Goal: Task Accomplishment & Management: Use online tool/utility

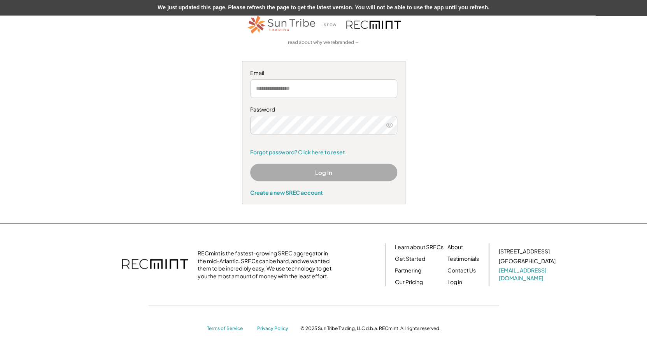
scroll to position [48, 0]
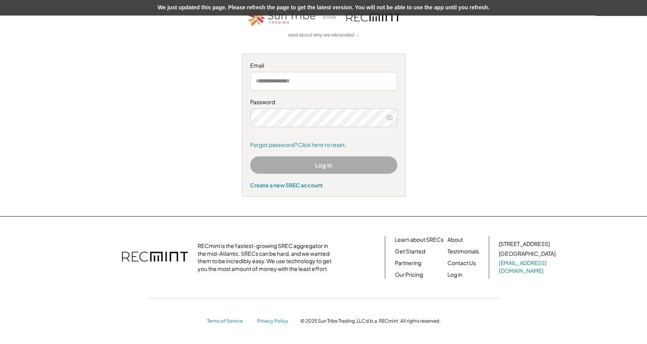
click at [317, 81] on input "email" at bounding box center [323, 81] width 147 height 19
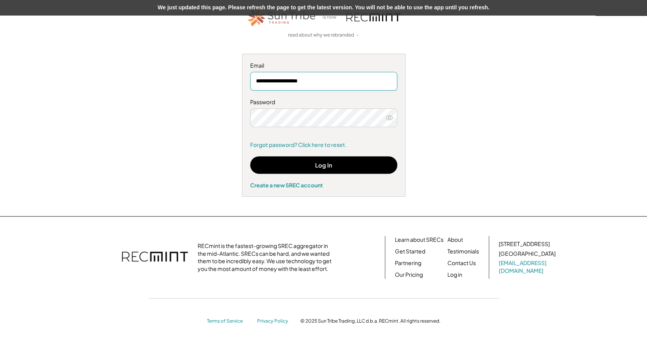
type input "**********"
click at [392, 117] on icon at bounding box center [389, 118] width 8 height 8
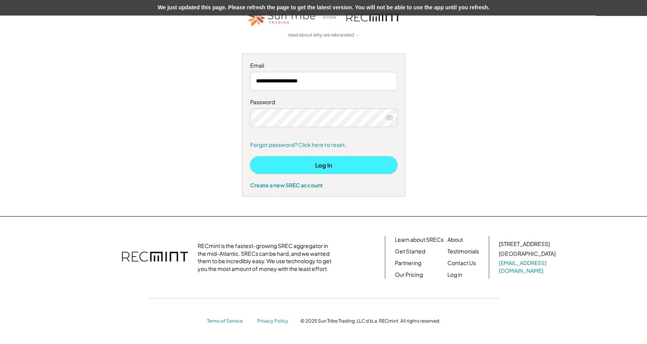
click at [335, 165] on button "Log In" at bounding box center [323, 165] width 147 height 18
click at [337, 163] on button "Log In" at bounding box center [323, 165] width 147 height 18
click at [347, 165] on button "Log In" at bounding box center [323, 165] width 147 height 18
click at [320, 162] on button "Log In" at bounding box center [323, 165] width 147 height 18
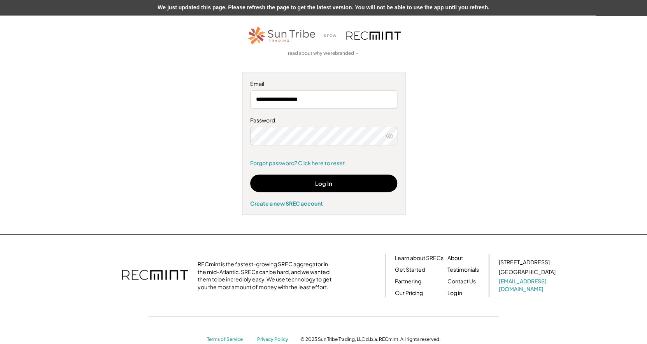
scroll to position [18, 0]
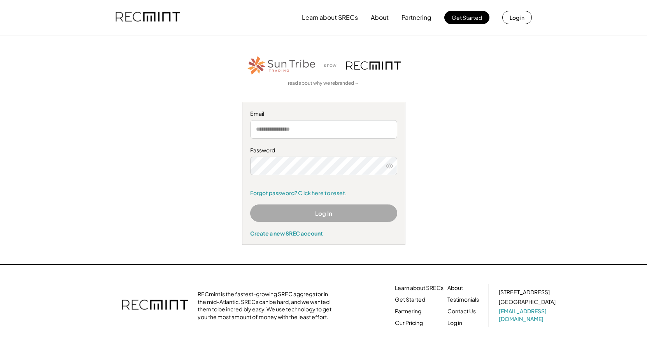
scroll to position [48, 0]
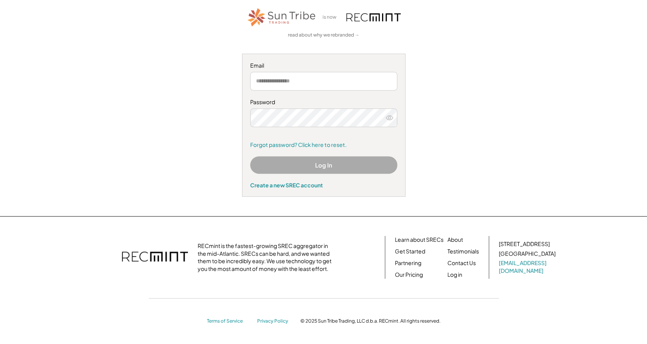
click at [276, 84] on input "email" at bounding box center [323, 81] width 147 height 19
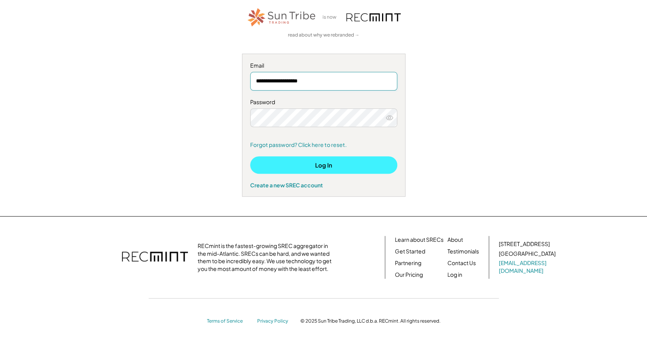
type input "**********"
click at [320, 165] on button "Log In" at bounding box center [323, 165] width 147 height 18
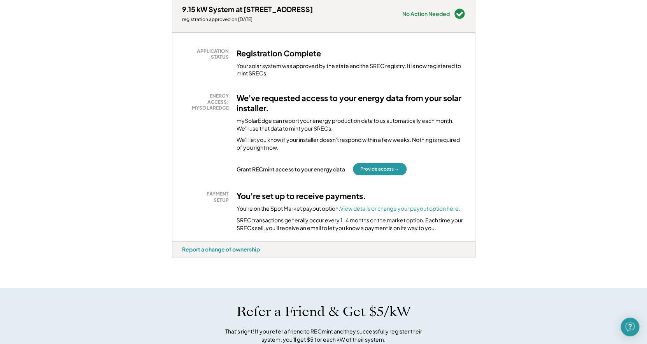
scroll to position [124, 0]
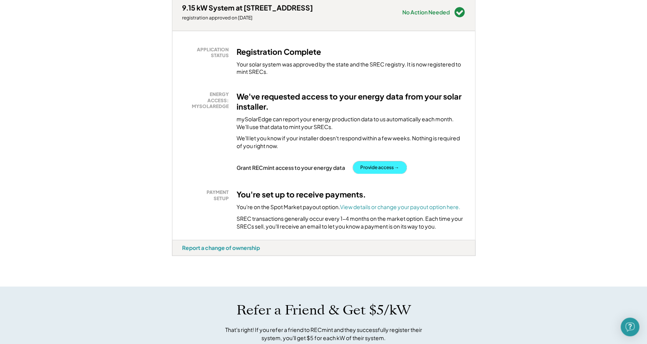
click at [380, 166] on button "Provide access →" at bounding box center [380, 167] width 54 height 12
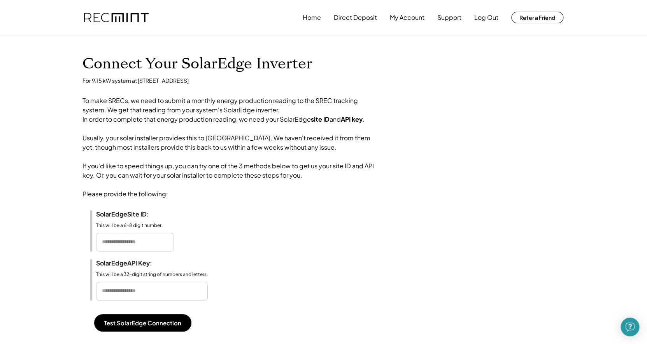
click at [135, 300] on input "input" at bounding box center [152, 291] width 112 height 19
paste input "**********"
type input "**********"
click at [147, 252] on input "input" at bounding box center [135, 242] width 78 height 19
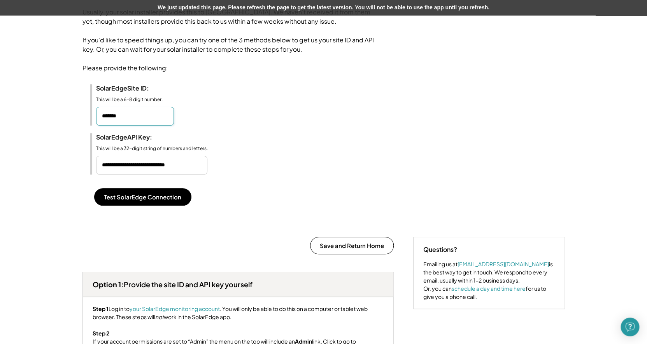
scroll to position [124, 0]
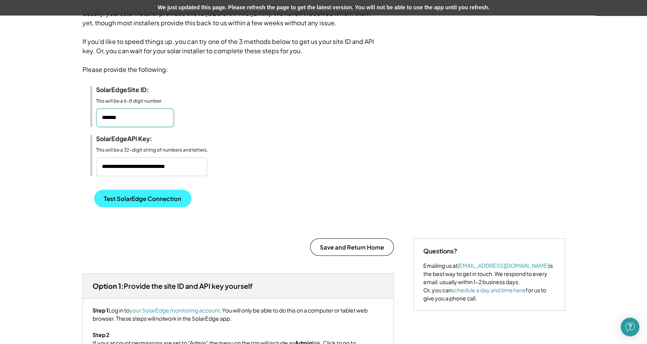
type input "*******"
click at [135, 207] on button "Test SolarEdge Connection" at bounding box center [142, 199] width 97 height 18
click at [160, 207] on button "Test SolarEdge Connection" at bounding box center [142, 199] width 97 height 18
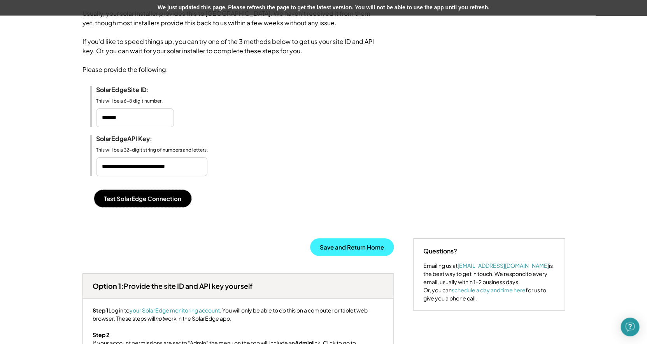
click at [351, 256] on button "Save and Return Home" at bounding box center [352, 247] width 84 height 18
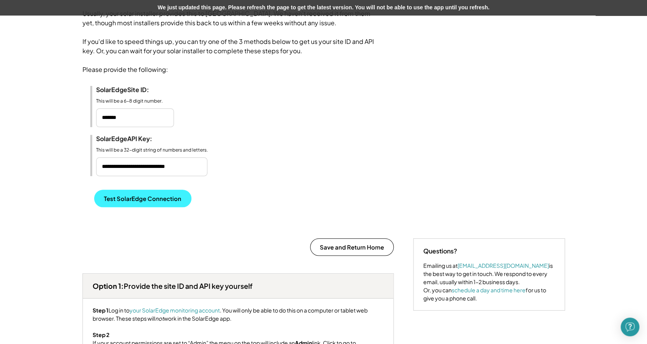
click at [167, 207] on button "Test SolarEdge Connection" at bounding box center [142, 199] width 97 height 18
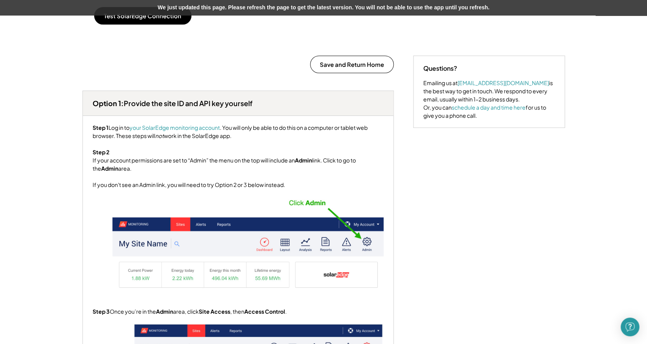
scroll to position [308, 0]
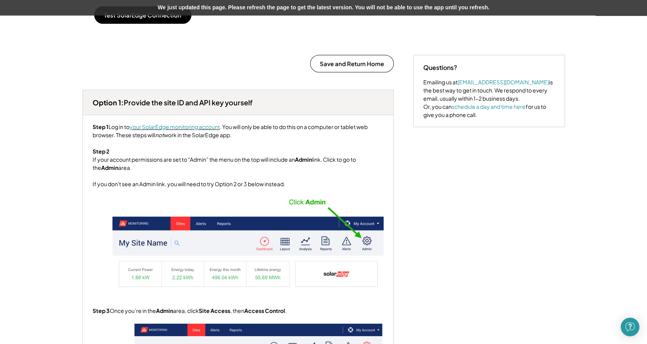
click at [170, 130] on font "your SolarEdge monitoring account" at bounding box center [175, 126] width 90 height 7
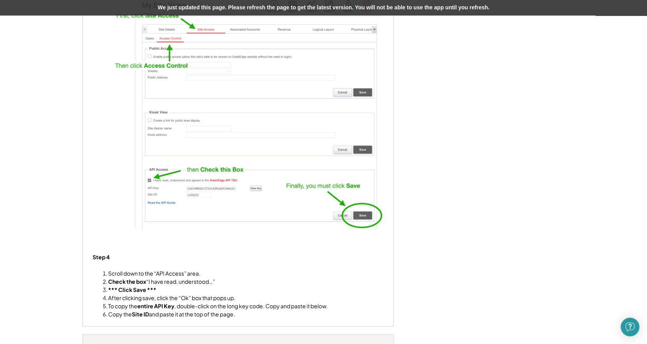
scroll to position [651, 0]
click at [207, 140] on img at bounding box center [247, 107] width 271 height 255
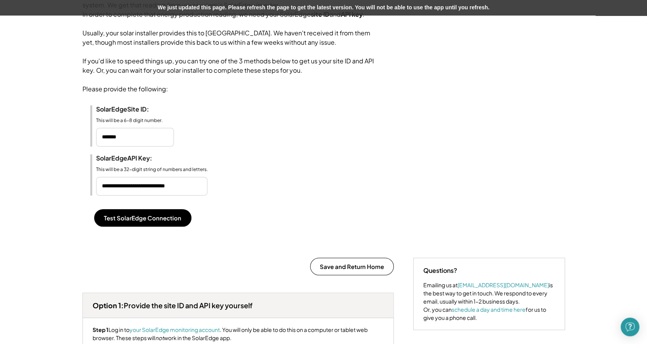
scroll to position [102, 0]
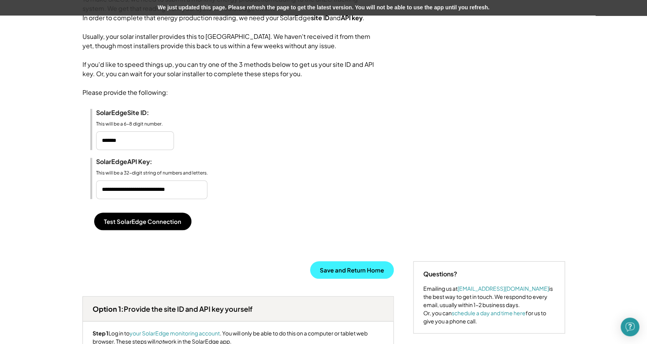
click at [359, 279] on button "Save and Return Home" at bounding box center [352, 270] width 84 height 18
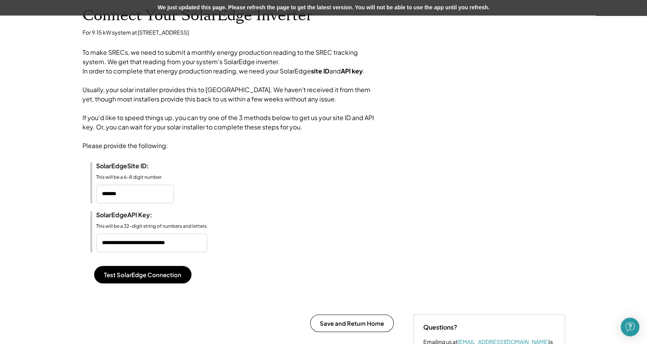
scroll to position [48, 0]
click at [152, 283] on button "Test SolarEdge Connection" at bounding box center [142, 275] width 97 height 18
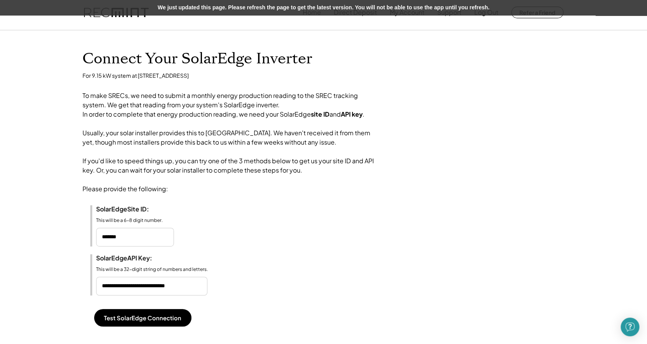
scroll to position [0, 0]
